Goal: Task Accomplishment & Management: Use online tool/utility

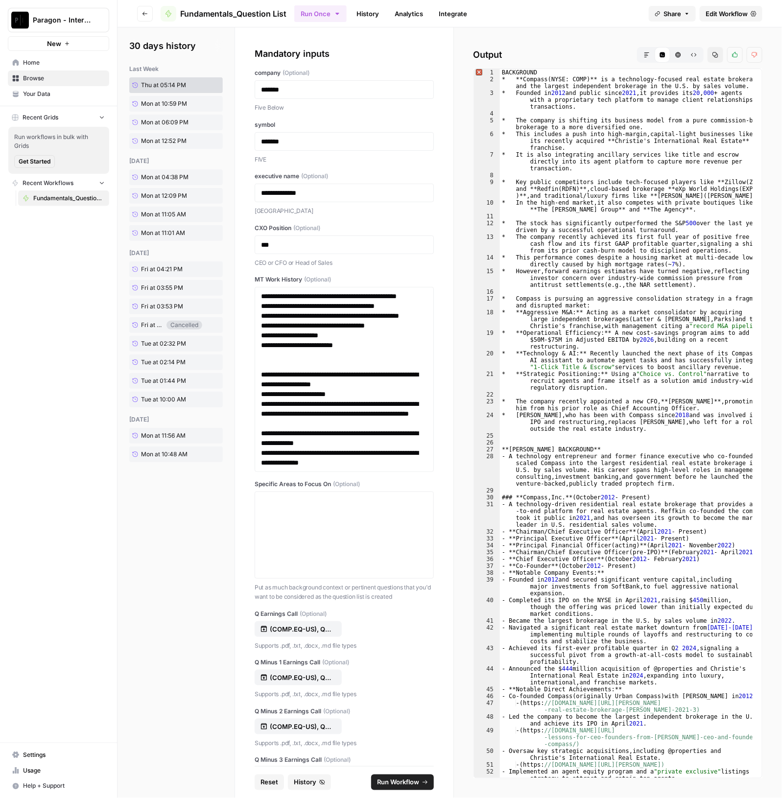
click at [647, 52] on icon "button" at bounding box center [646, 54] width 5 height 5
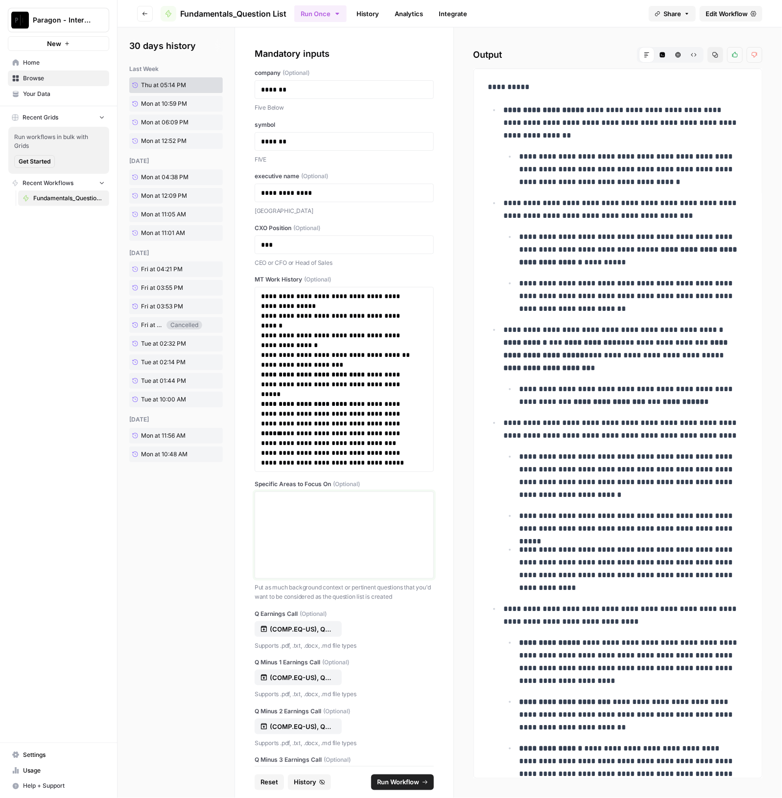
click at [279, 503] on p at bounding box center [344, 501] width 166 height 10
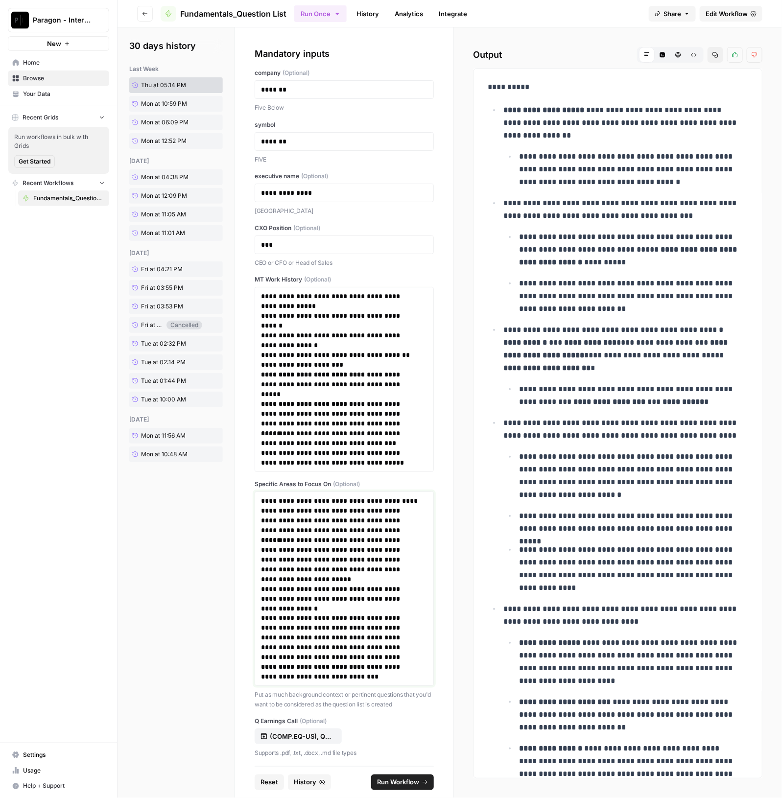
click at [276, 496] on p "**********" at bounding box center [339, 501] width 157 height 10
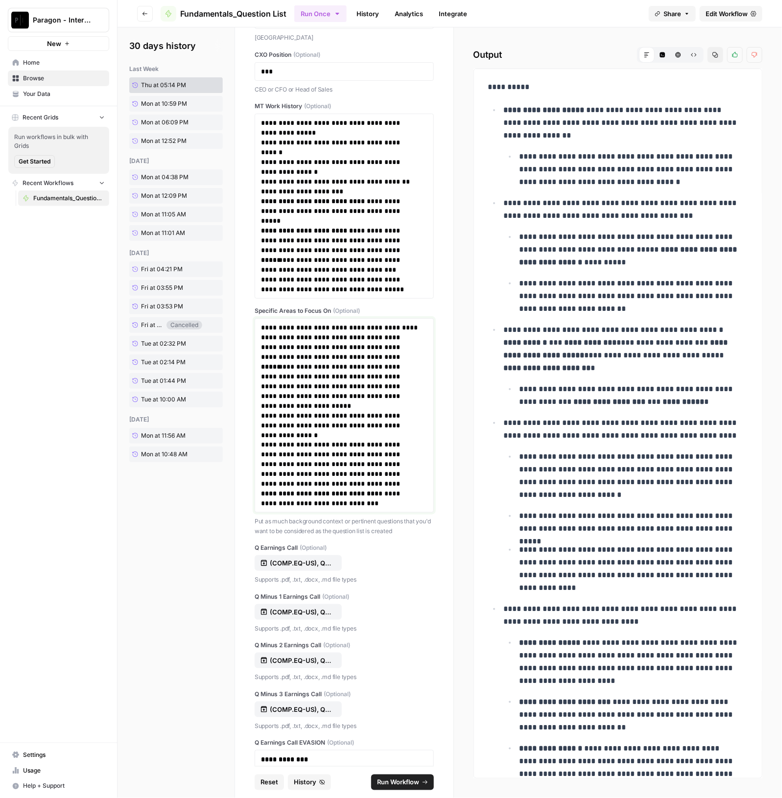
scroll to position [367, 0]
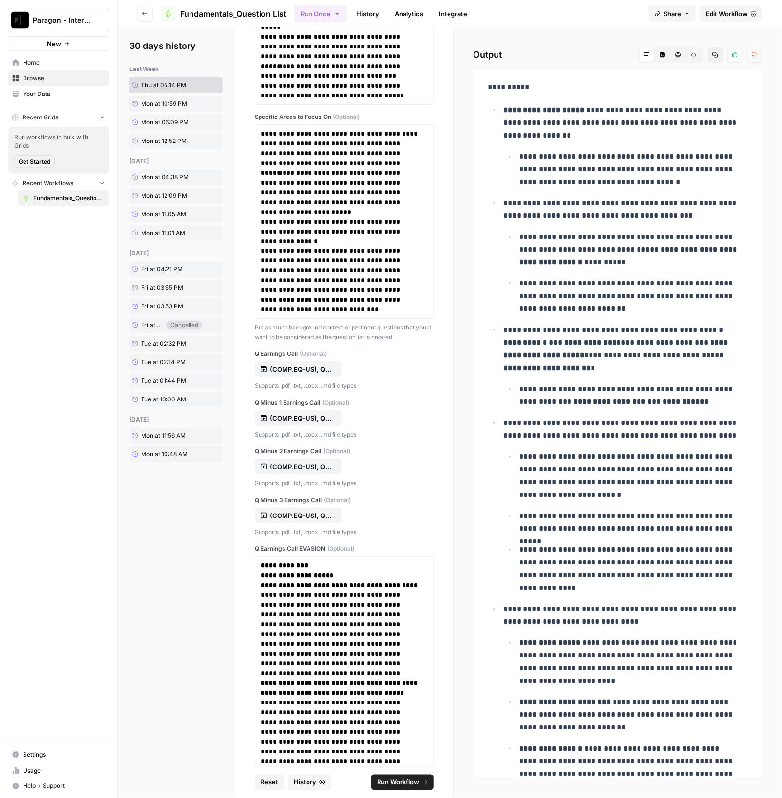
click at [408, 782] on span "Run Workflow" at bounding box center [398, 783] width 42 height 10
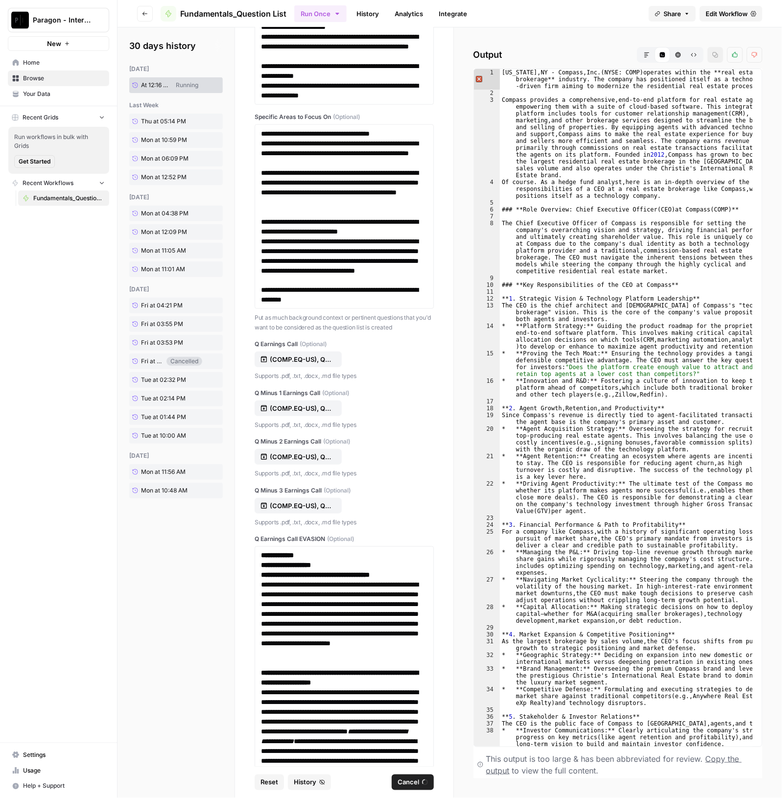
click at [274, 784] on span "Reset" at bounding box center [270, 783] width 18 height 10
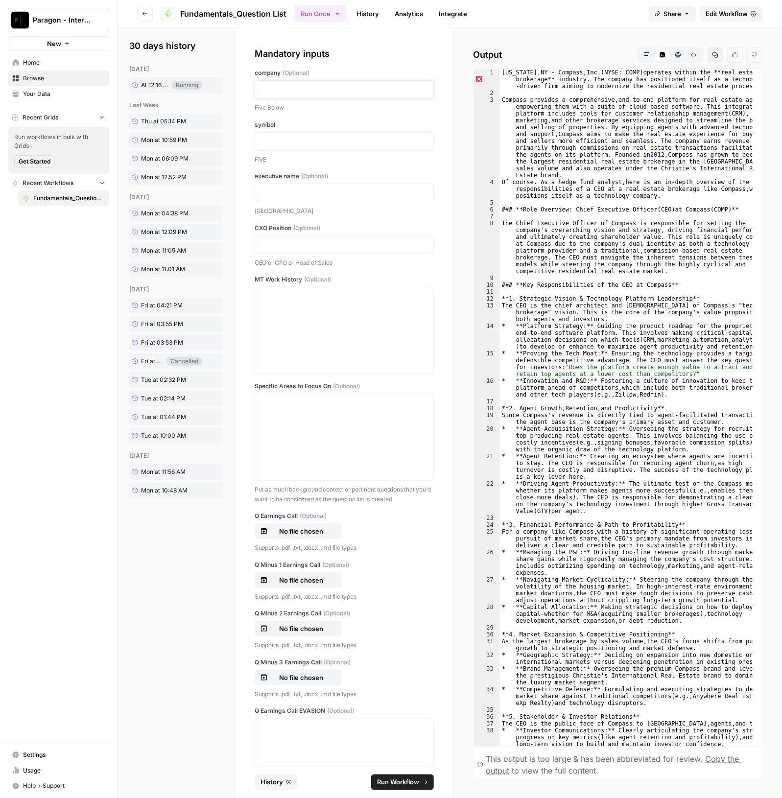
click at [301, 85] on p at bounding box center [344, 90] width 166 height 10
click at [65, 78] on span "Browse" at bounding box center [64, 78] width 82 height 9
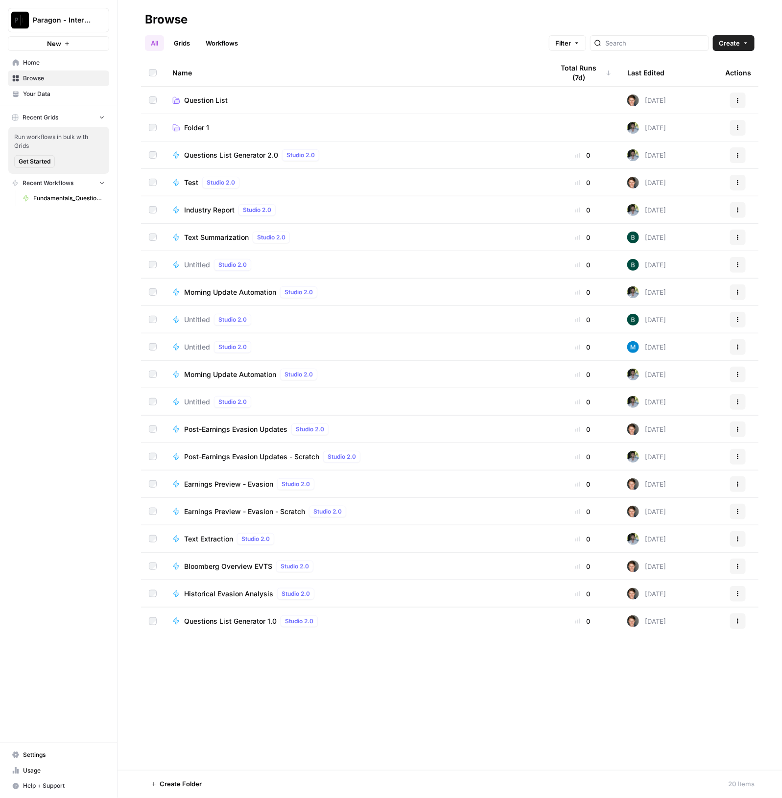
click at [244, 106] on td "Question List" at bounding box center [355, 100] width 381 height 27
click at [210, 105] on td "Question List" at bounding box center [355, 100] width 381 height 27
click at [208, 102] on span "Question List" at bounding box center [206, 100] width 44 height 10
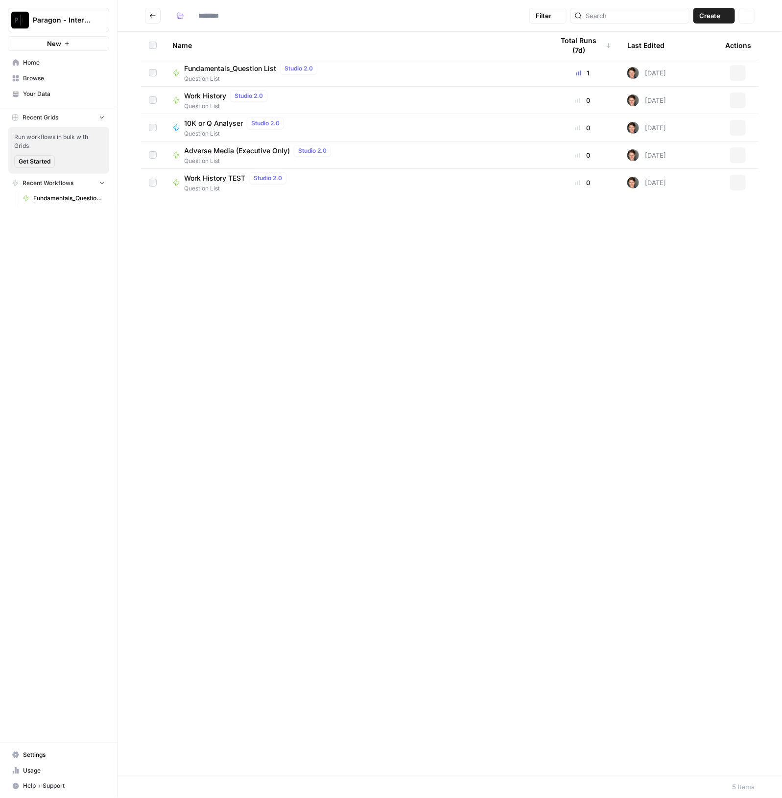
type input "**********"
click at [206, 63] on div "Fundamentals_Question List Studio 2.0" at bounding box center [252, 69] width 137 height 12
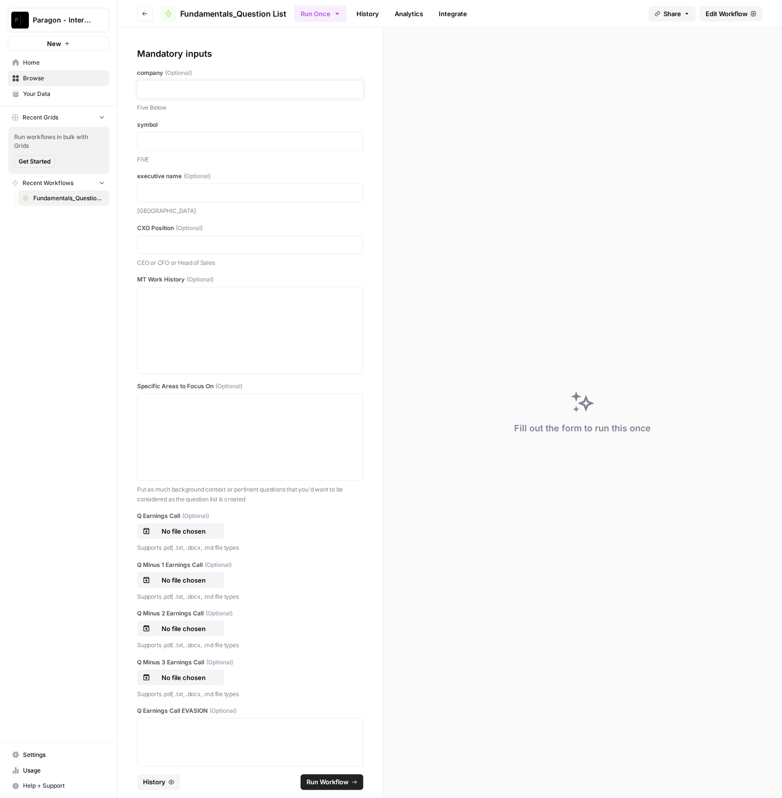
click at [186, 90] on p at bounding box center [249, 90] width 213 height 10
click at [209, 196] on p at bounding box center [249, 193] width 213 height 10
click at [175, 202] on div "executive name (Optional) [PERSON_NAME]" at bounding box center [250, 194] width 226 height 44
click at [175, 196] on p at bounding box center [249, 193] width 213 height 10
click at [180, 312] on div at bounding box center [249, 330] width 213 height 78
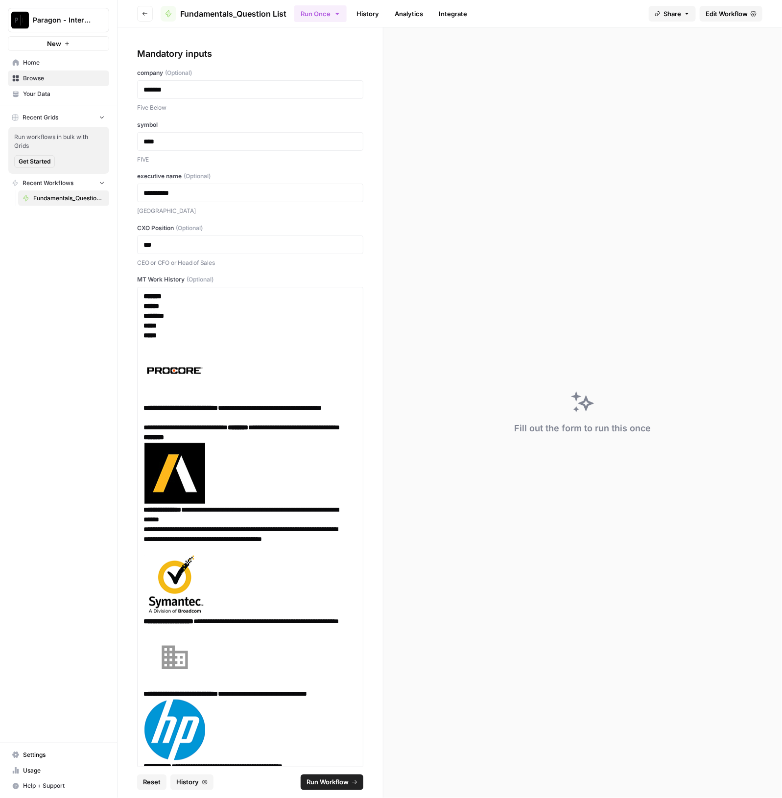
scroll to position [824, 0]
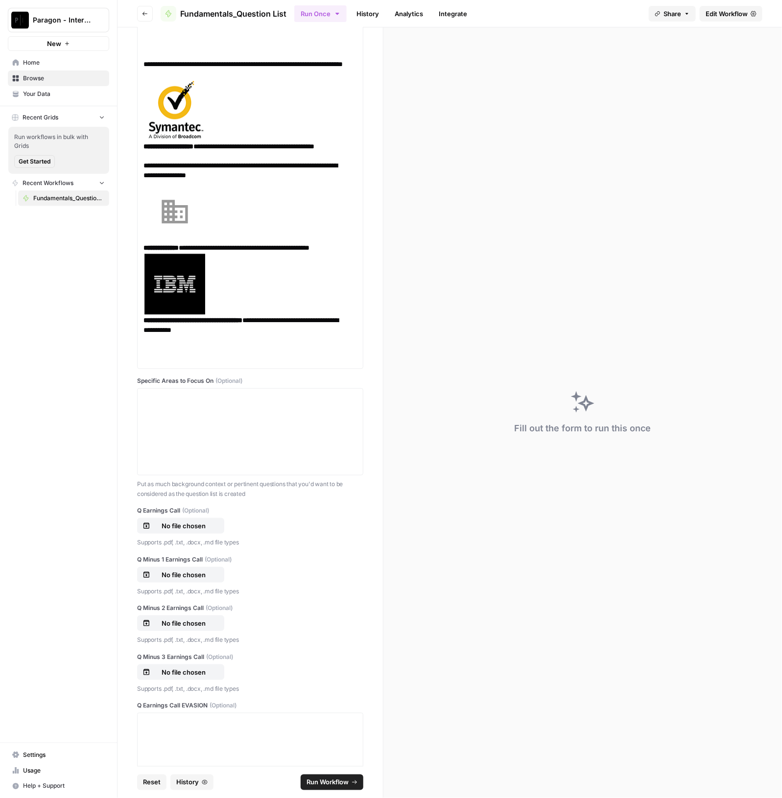
click at [128, 378] on div "**********" at bounding box center [250, 396] width 265 height 739
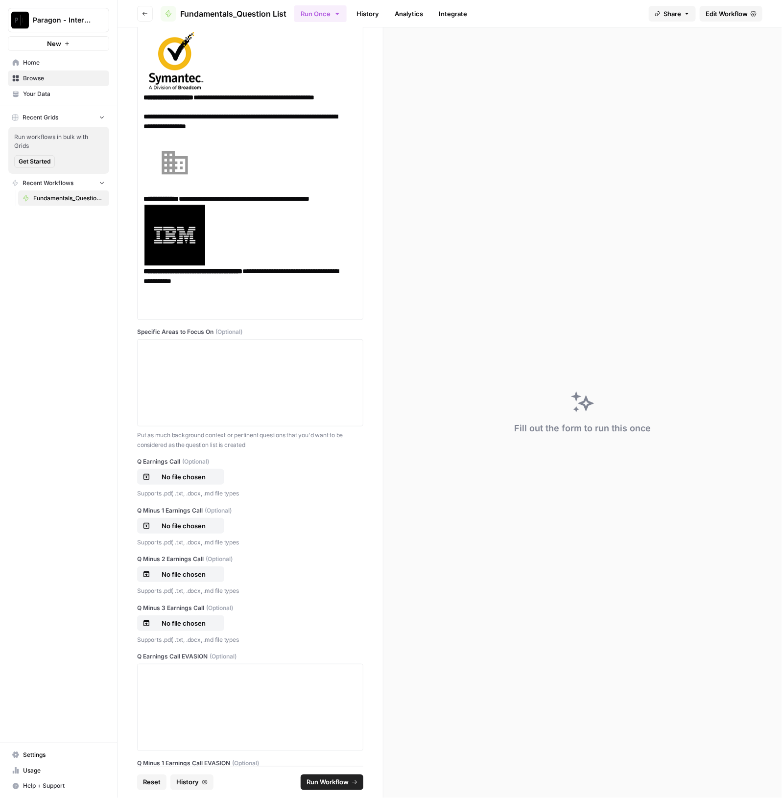
scroll to position [1007, 0]
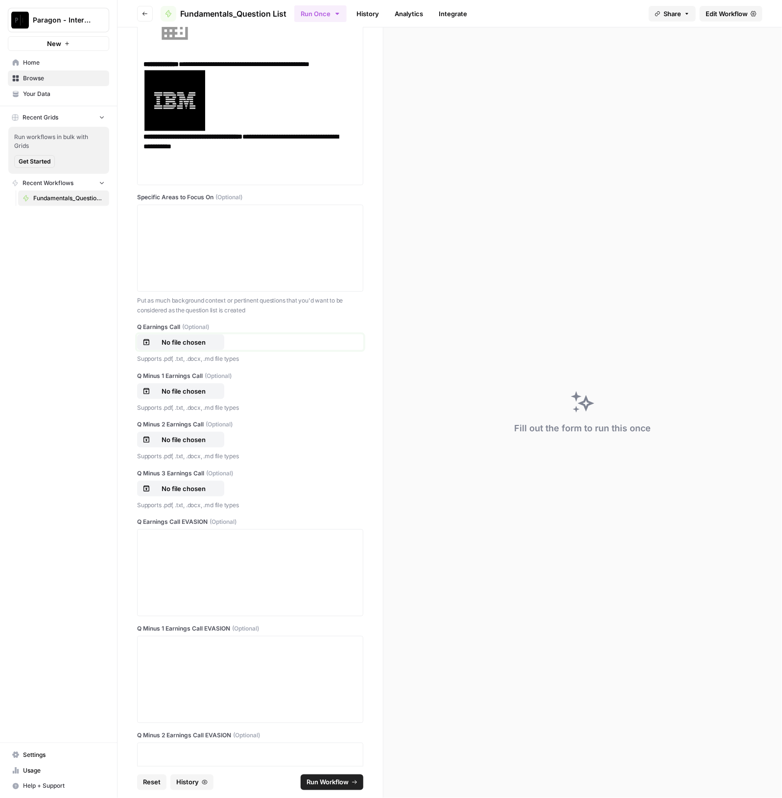
click at [191, 341] on p "No file chosen" at bounding box center [183, 342] width 63 height 10
click at [188, 388] on p "No file chosen" at bounding box center [183, 391] width 63 height 10
click at [177, 442] on p "No file chosen" at bounding box center [183, 440] width 63 height 10
click at [200, 486] on p "No file chosen" at bounding box center [183, 489] width 63 height 10
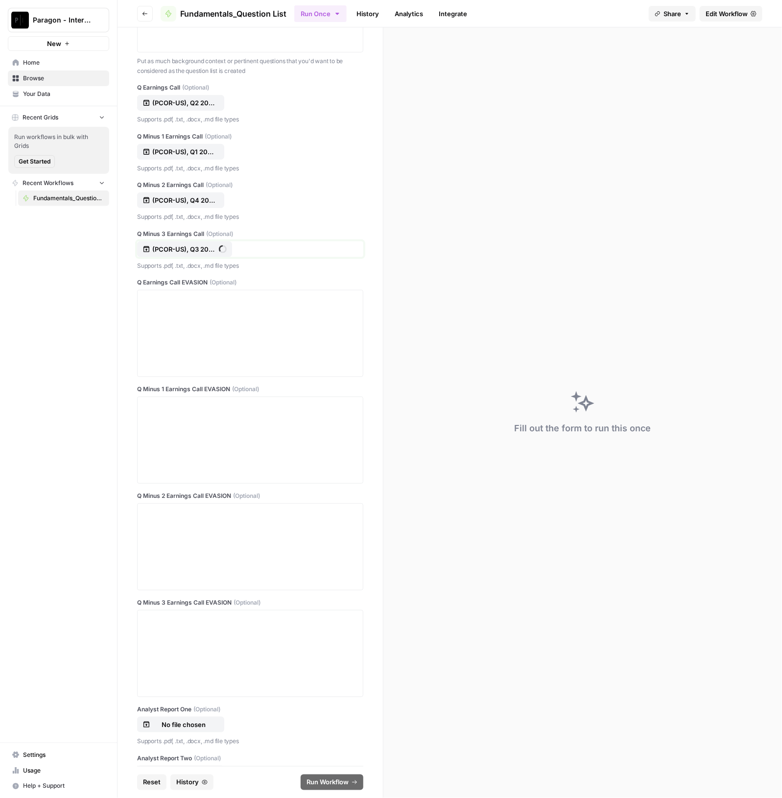
scroll to position [1252, 0]
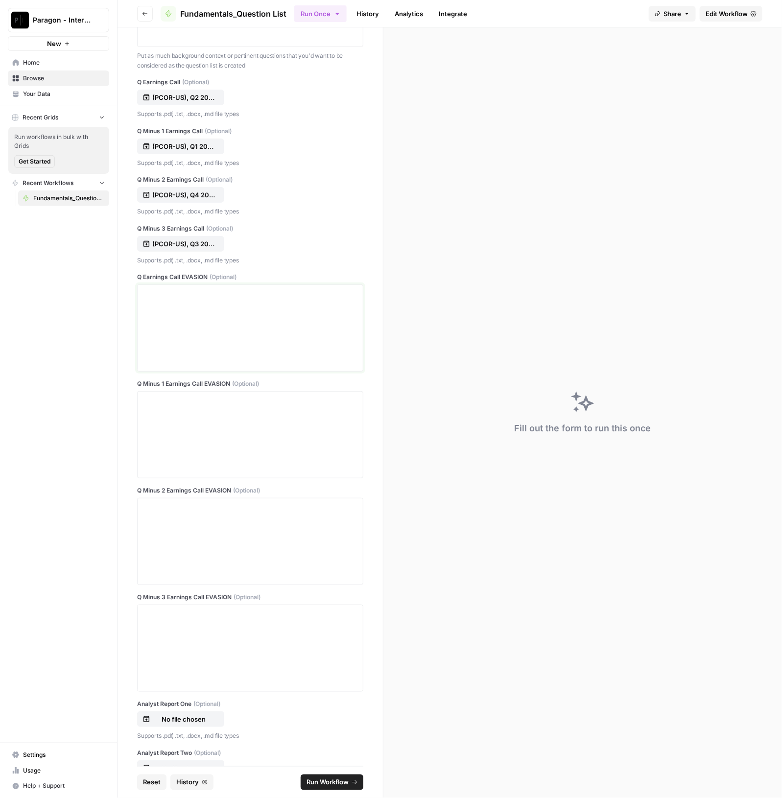
click at [180, 322] on div at bounding box center [249, 328] width 213 height 78
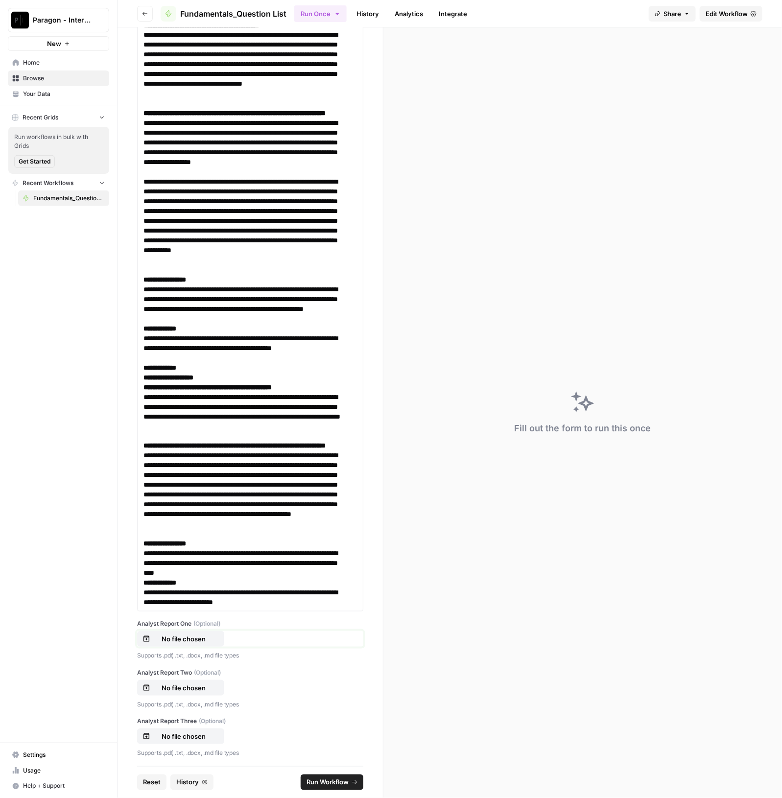
scroll to position [13041, 0]
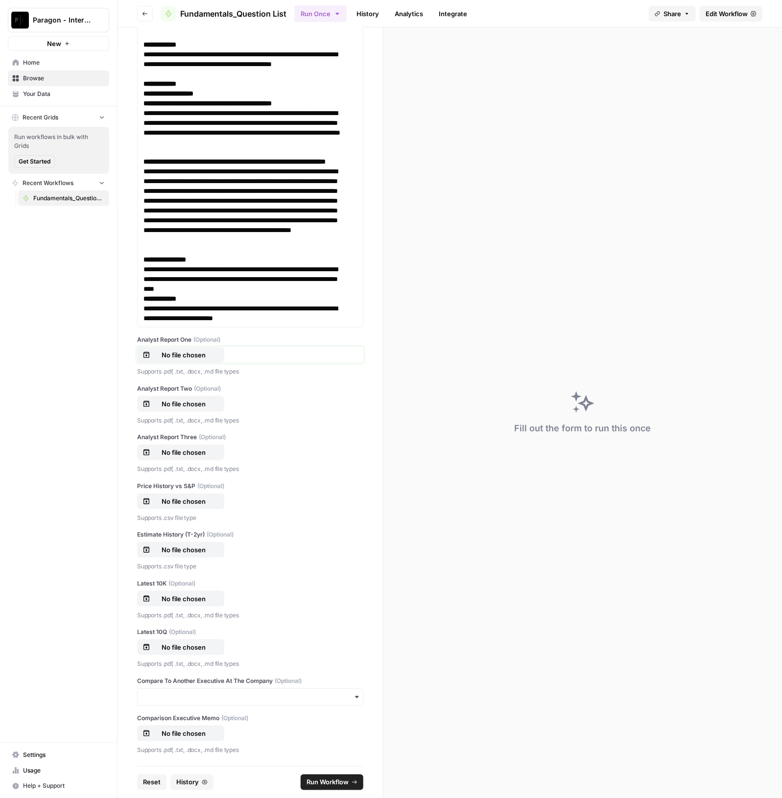
click at [183, 360] on p "No file chosen" at bounding box center [183, 355] width 63 height 10
click at [174, 409] on p "No file chosen" at bounding box center [183, 404] width 63 height 10
click at [178, 457] on p "No file chosen" at bounding box center [183, 453] width 63 height 10
click at [213, 496] on button "No file chosen" at bounding box center [180, 502] width 87 height 16
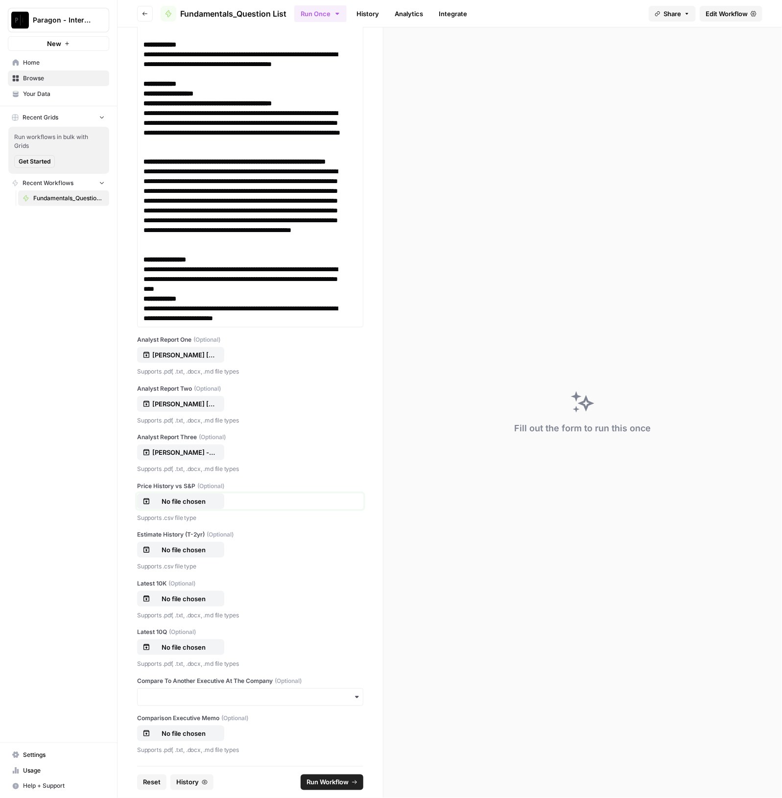
click at [183, 500] on p "No file chosen" at bounding box center [183, 502] width 63 height 10
click at [185, 545] on p "No file chosen" at bounding box center [183, 550] width 63 height 10
click at [189, 602] on p "No file chosen" at bounding box center [183, 599] width 63 height 10
click at [183, 643] on p "No file chosen" at bounding box center [183, 647] width 63 height 10
click at [327, 778] on span "Run Workflow" at bounding box center [328, 783] width 42 height 10
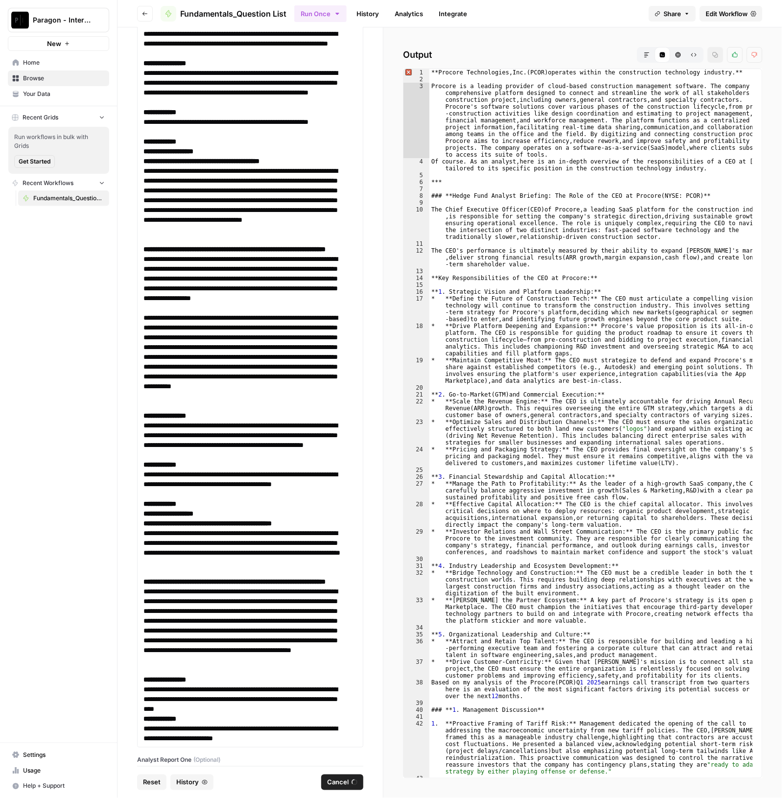
scroll to position [12226, 0]
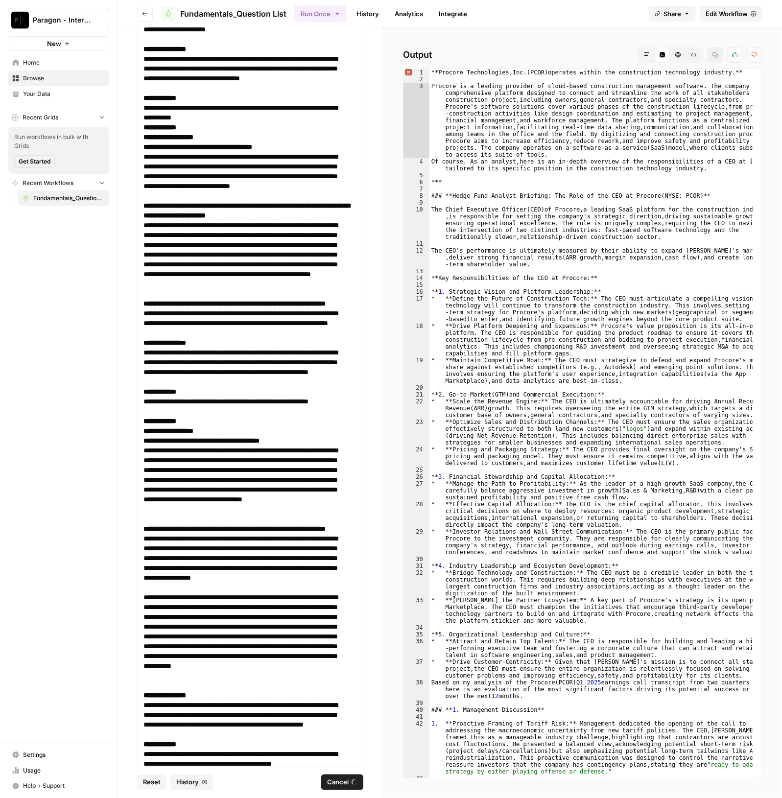
click at [59, 77] on span "Browse" at bounding box center [64, 78] width 82 height 9
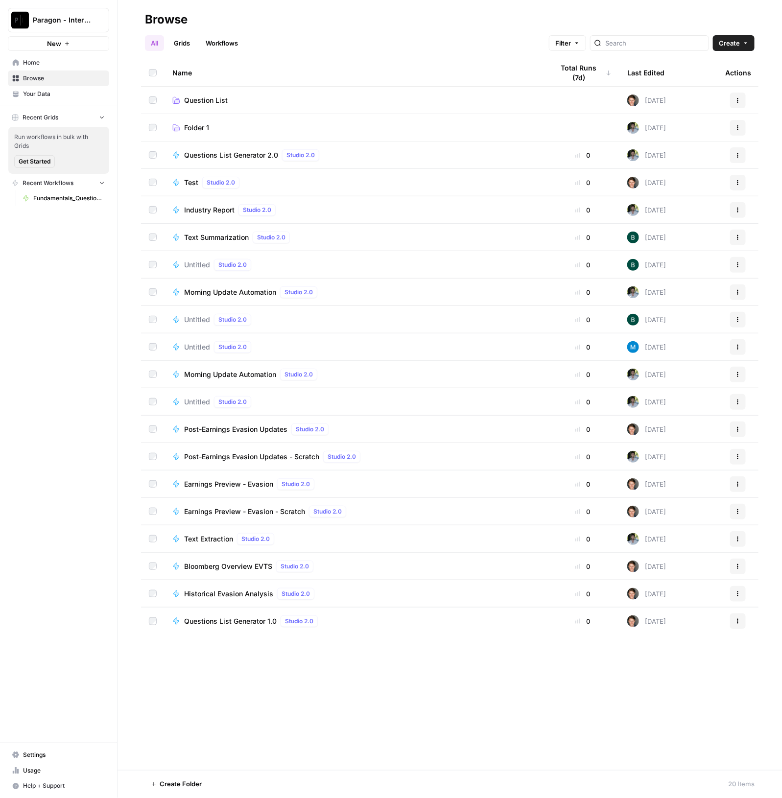
click at [213, 97] on span "Question List" at bounding box center [206, 100] width 44 height 10
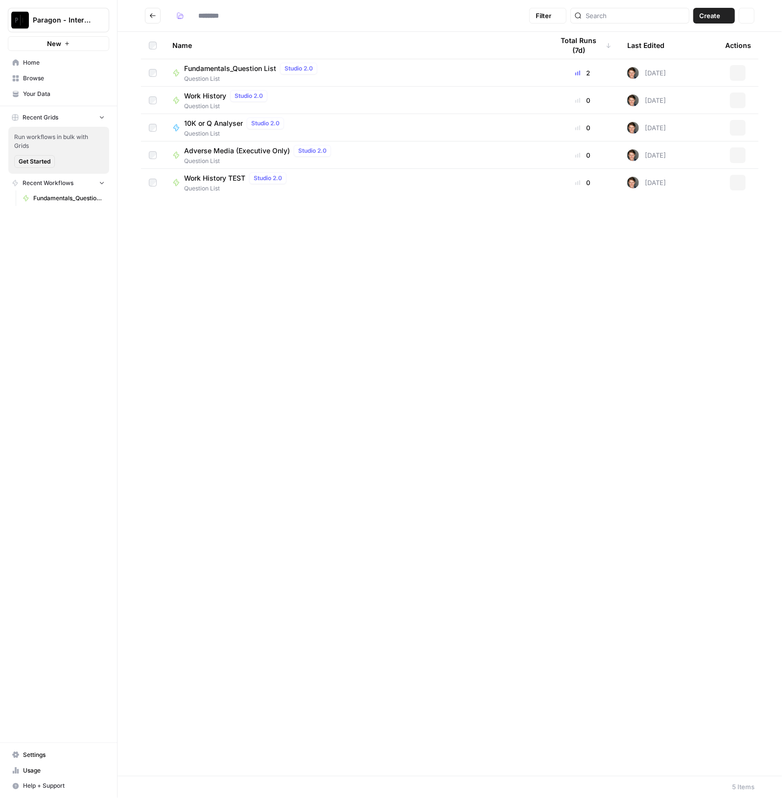
type input "**********"
click at [193, 61] on td "Fundamentals_Question List Studio 2.0 Question List" at bounding box center [355, 72] width 381 height 27
click at [204, 66] on span "Fundamentals_Question List" at bounding box center [230, 69] width 92 height 10
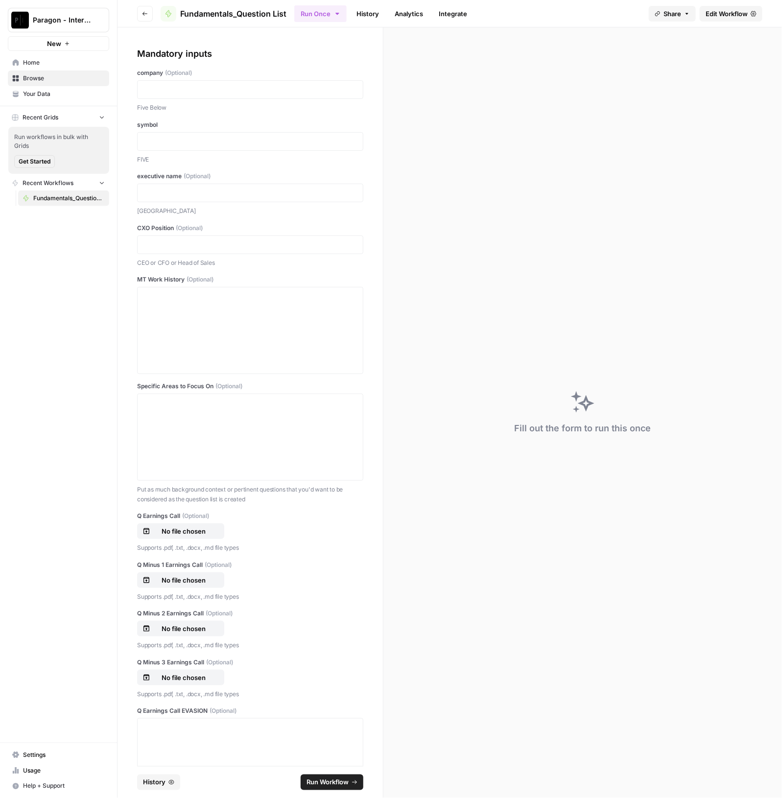
click at [159, 779] on span "History" at bounding box center [154, 783] width 23 height 10
